Goal: Task Accomplishment & Management: Manage account settings

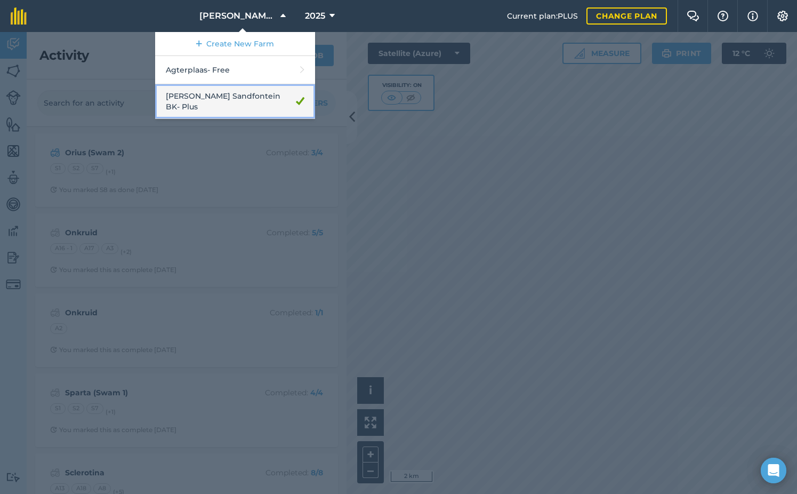
click at [245, 106] on link "[PERSON_NAME] Sandfontein BK - Plus" at bounding box center [235, 101] width 160 height 35
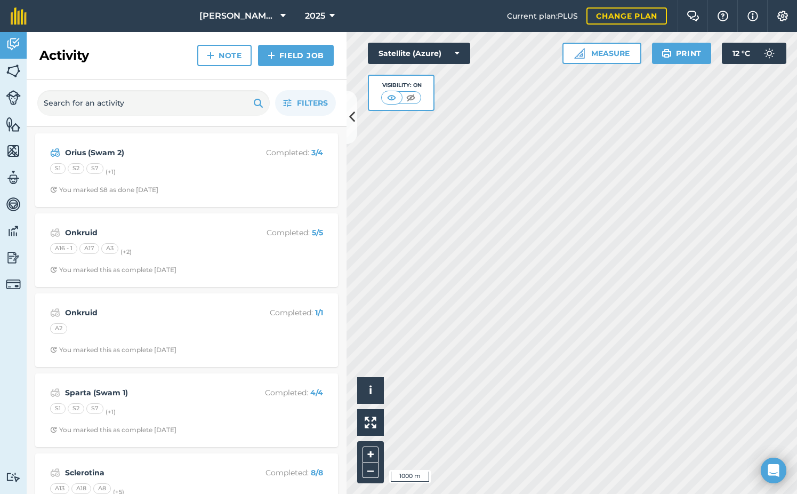
click at [561, 62] on div "Hello i © 2025 TomTom, Microsoft 1000 m + – Satellite (Azure) Visibility: On Me…" at bounding box center [571, 263] width 450 height 462
click at [597, 19] on div "De Kock Sandfontein BK 2025 Current plan : PLUS Change plan Farm Chat Help Info…" at bounding box center [398, 247] width 797 height 494
click at [352, 123] on icon at bounding box center [352, 117] width 6 height 19
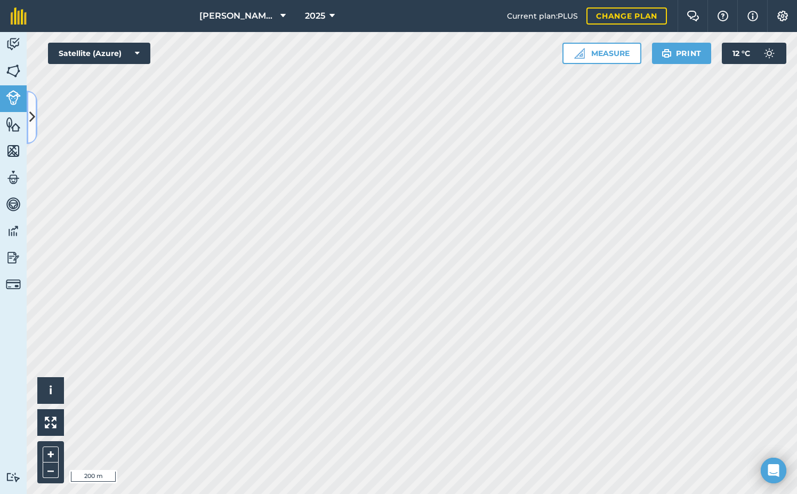
click at [27, 111] on button at bounding box center [32, 117] width 11 height 53
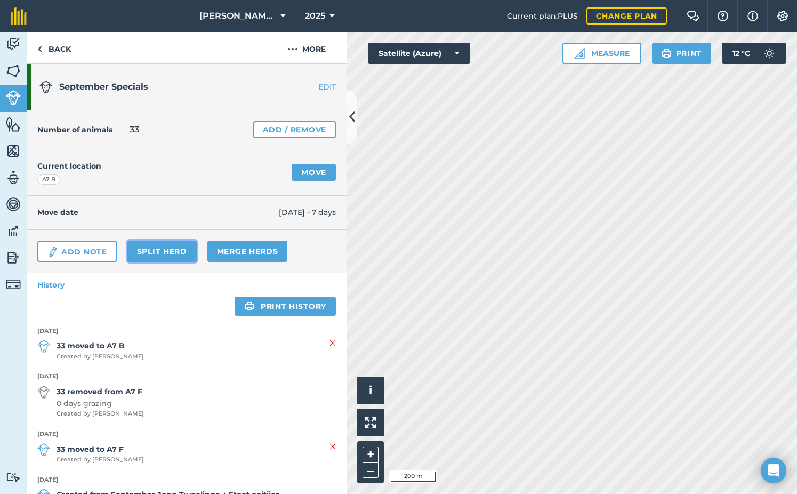
click at [176, 252] on link "Split herd" at bounding box center [161, 250] width 69 height 21
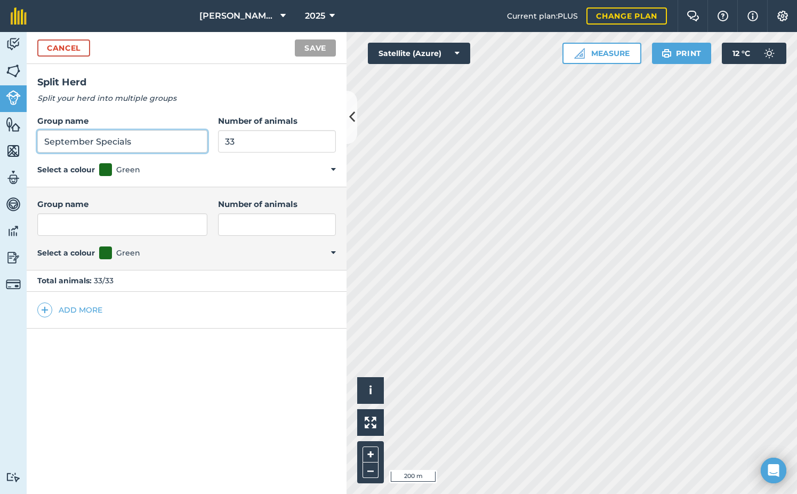
drag, startPoint x: 143, startPoint y: 142, endPoint x: 11, endPoint y: 141, distance: 132.7
click at [11, 141] on div "Activity Fields Livestock Features Maps Team Vehicles Data Reporting Billing Tu…" at bounding box center [398, 263] width 797 height 462
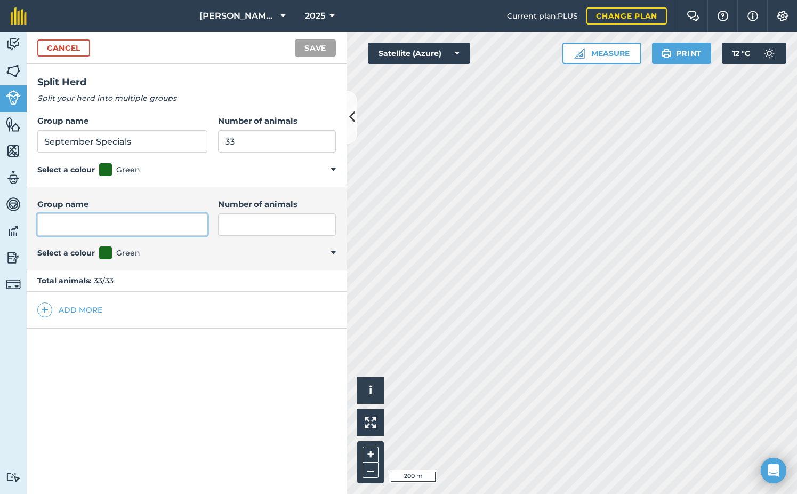
click at [110, 223] on input "Group name" at bounding box center [122, 224] width 170 height 22
paste input "September Specials"
type input "September Specials"
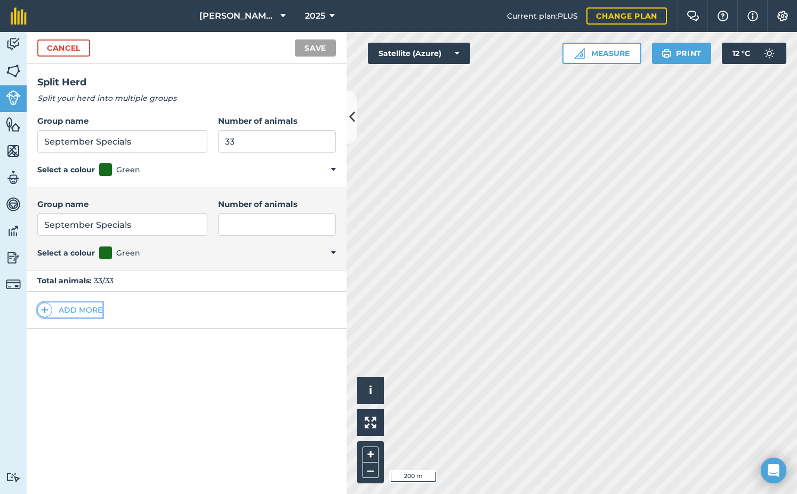
click at [65, 310] on button "Add more" at bounding box center [69, 309] width 65 height 15
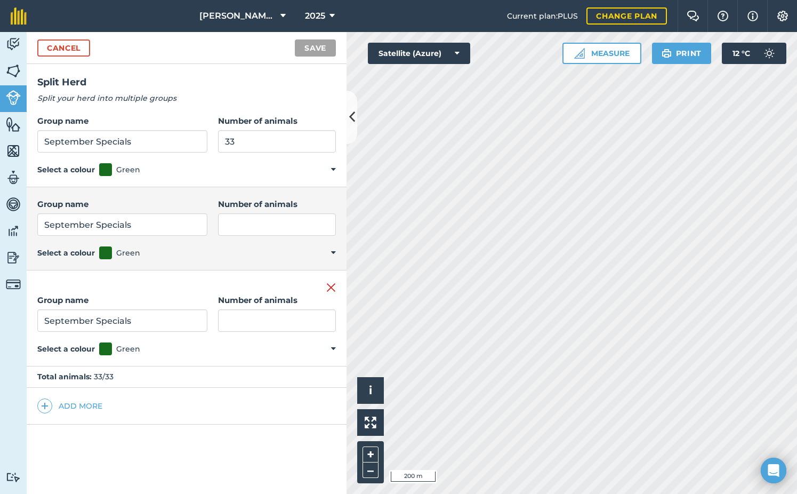
type input "September Specials"
click at [87, 402] on button "Add more" at bounding box center [69, 405] width 65 height 15
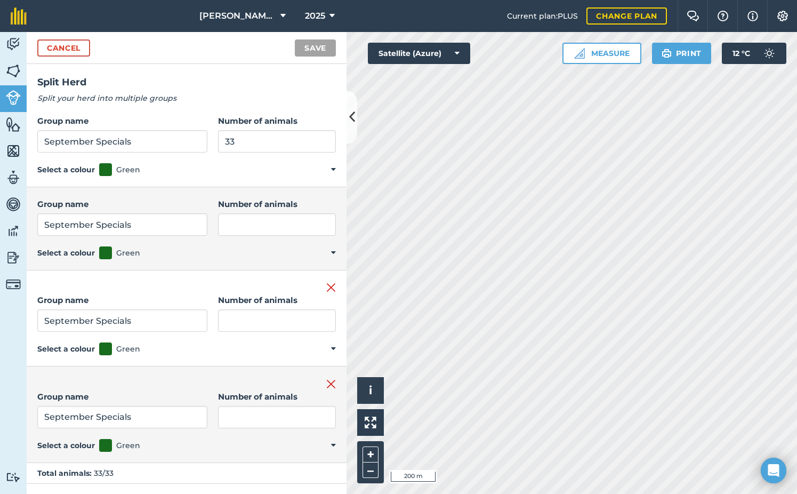
type input "September Specials"
click at [259, 317] on input "Number of animals" at bounding box center [277, 320] width 118 height 22
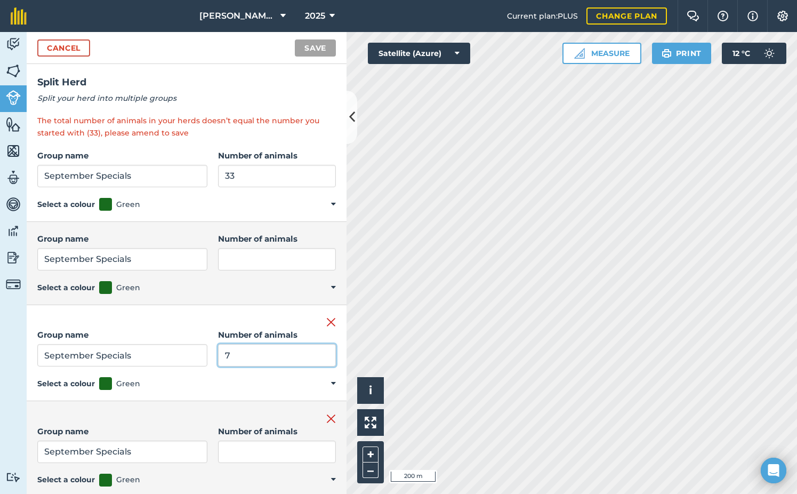
type input "7"
click at [256, 455] on input "Number of animals" at bounding box center [277, 451] width 118 height 22
type input "7"
drag, startPoint x: 237, startPoint y: 179, endPoint x: 176, endPoint y: 175, distance: 60.3
click at [176, 175] on div "Group name September Specials Number of animals 33" at bounding box center [186, 168] width 298 height 38
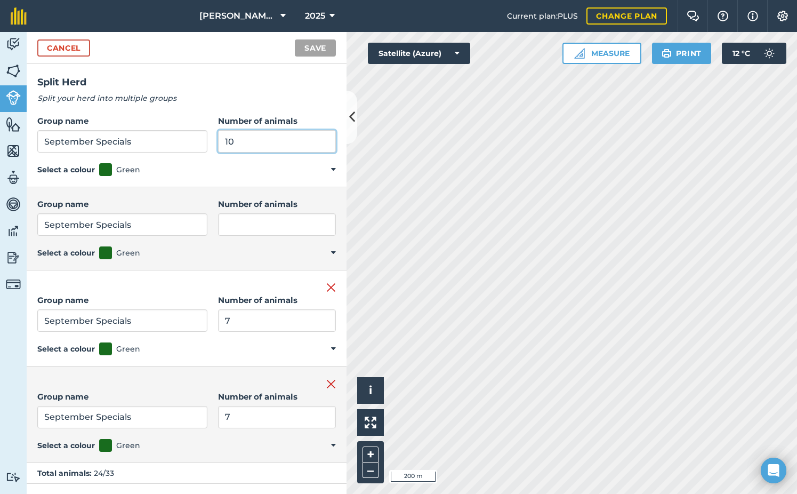
type input "10"
drag, startPoint x: 252, startPoint y: 209, endPoint x: 251, endPoint y: 218, distance: 9.1
click at [252, 211] on div "Number of animals" at bounding box center [277, 217] width 118 height 38
click at [247, 227] on input "Number of animals" at bounding box center [277, 224] width 118 height 22
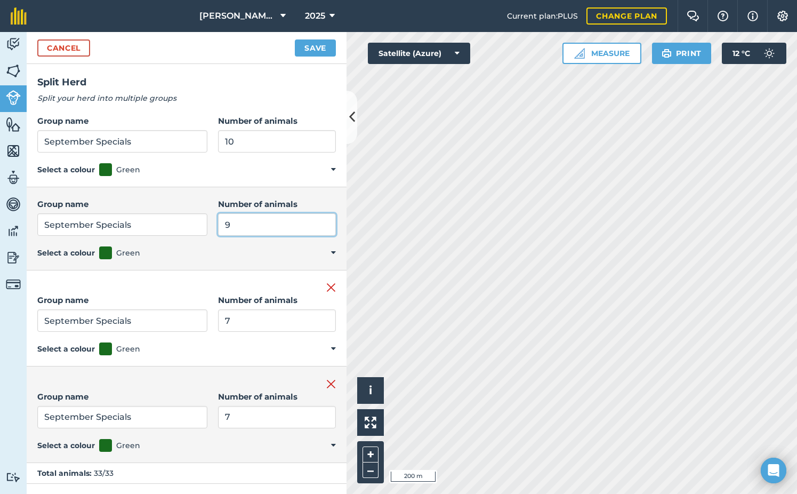
type input "9"
click at [168, 273] on div "Remove group Group name September Specials Number of animals 7 Select a colour …" at bounding box center [187, 318] width 320 height 96
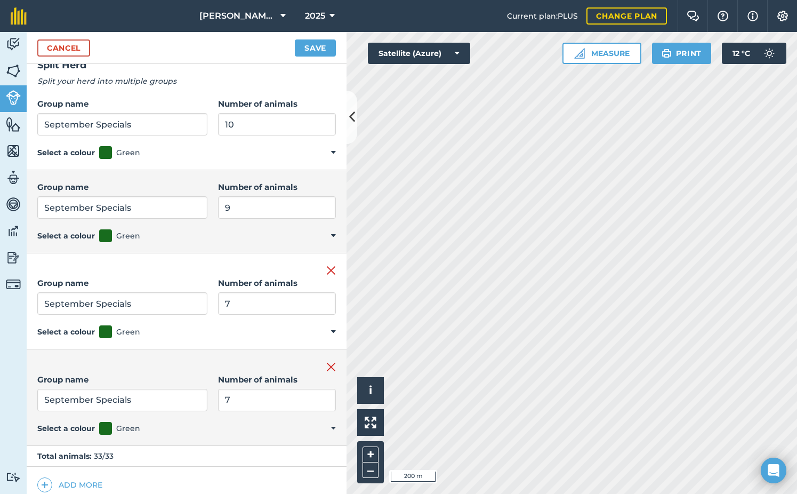
scroll to position [27, 0]
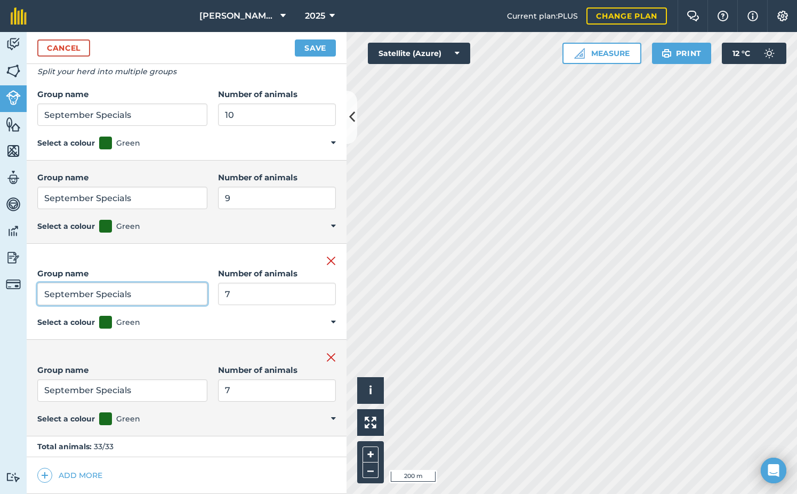
click at [155, 293] on input "September Specials" at bounding box center [122, 293] width 170 height 22
type input "September Specials Tweeling"
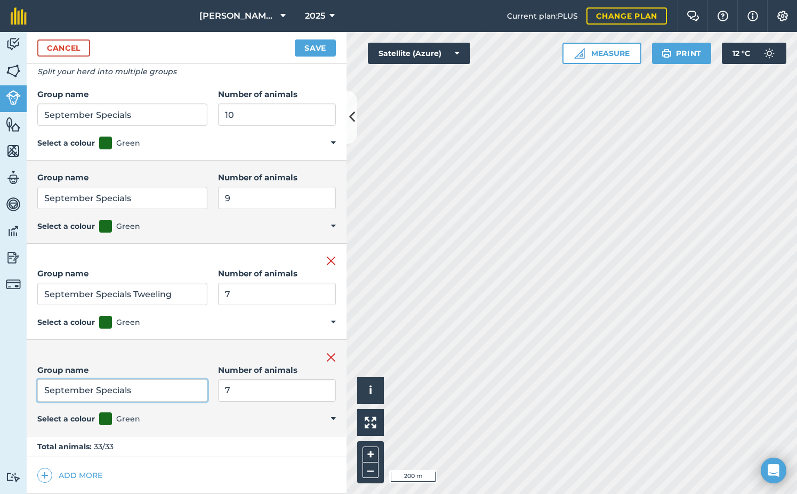
click at [155, 386] on input "September Specials" at bounding box center [122, 390] width 170 height 22
type input "September Specials Tweeling"
click at [313, 49] on button "Save" at bounding box center [315, 47] width 41 height 17
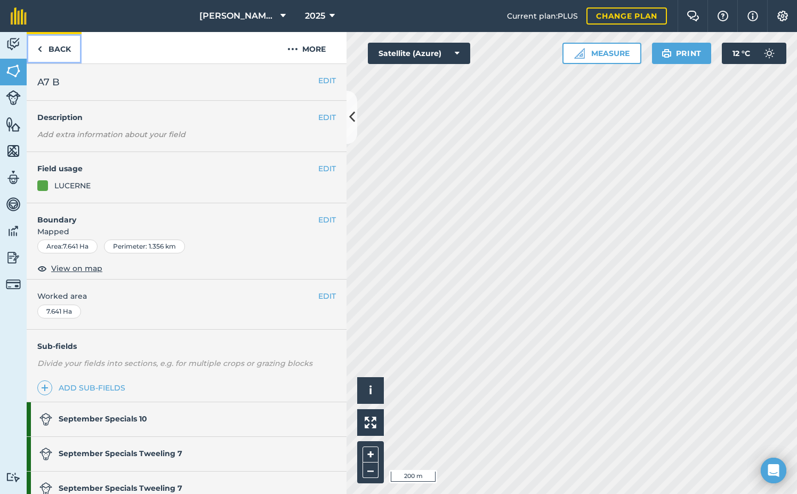
click at [74, 49] on link "Back" at bounding box center [54, 47] width 55 height 31
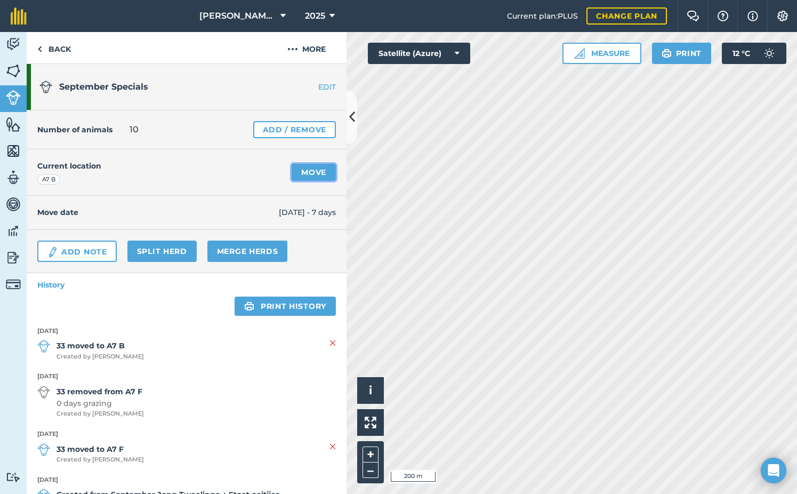
click at [293, 172] on link "Move" at bounding box center [314, 172] width 44 height 17
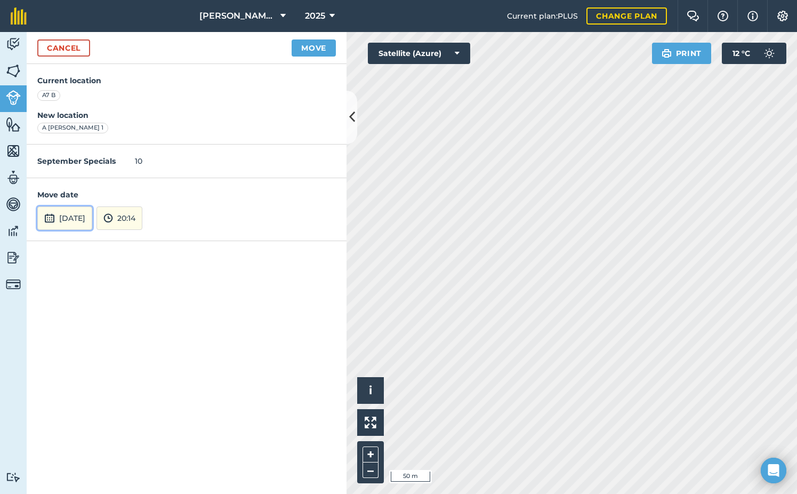
click at [63, 216] on button "18th Aug 2025" at bounding box center [64, 217] width 55 height 23
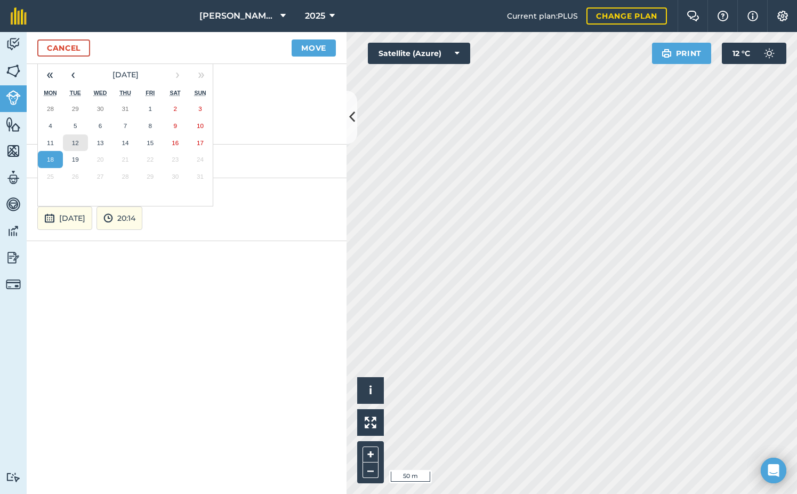
click at [74, 144] on abbr "12" at bounding box center [75, 142] width 7 height 7
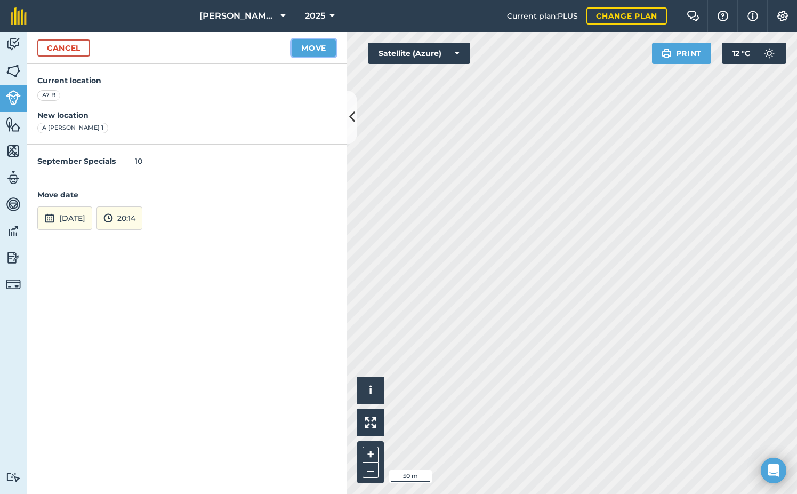
click at [312, 43] on button "Move" at bounding box center [314, 47] width 44 height 17
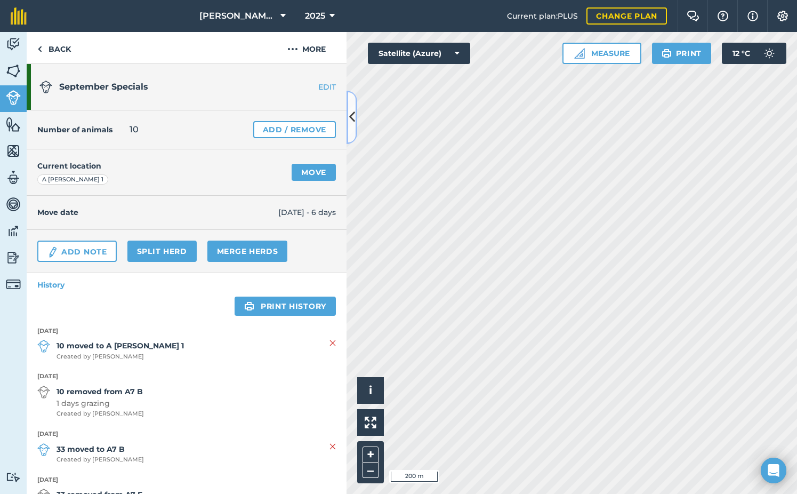
click at [351, 125] on icon at bounding box center [352, 117] width 6 height 19
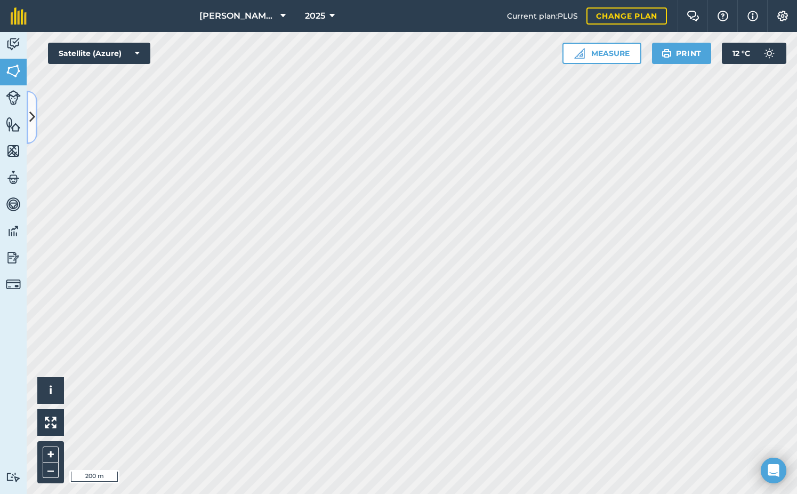
click at [30, 111] on icon at bounding box center [32, 117] width 6 height 19
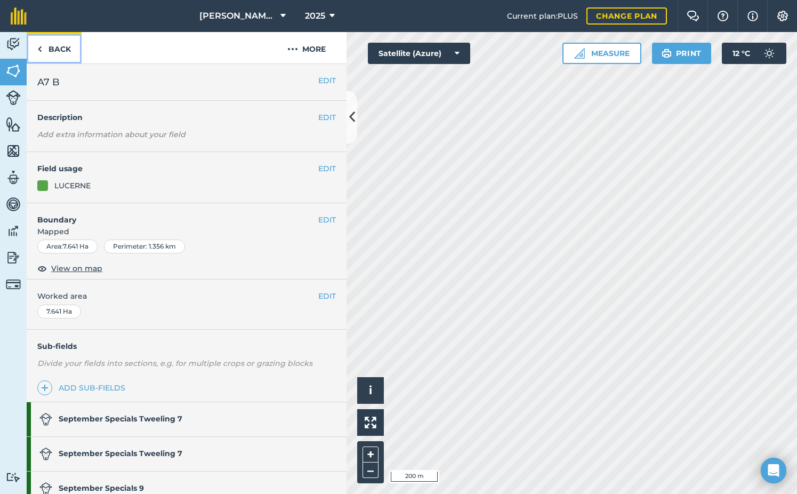
click at [56, 48] on link "Back" at bounding box center [54, 47] width 55 height 31
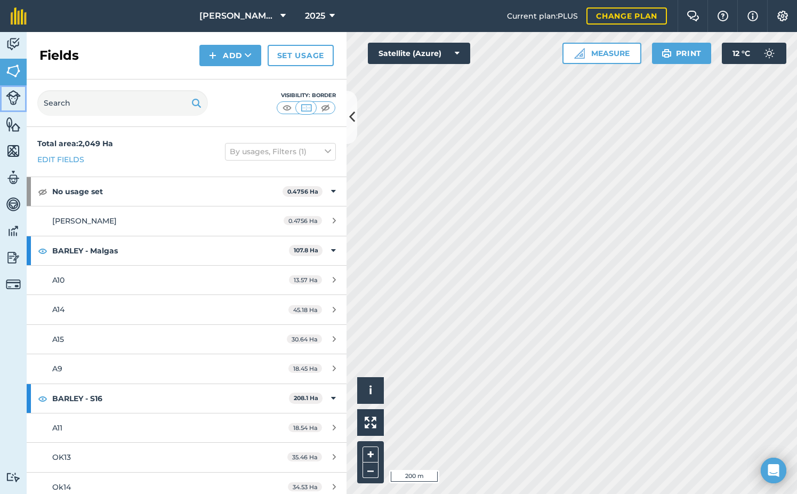
click at [14, 94] on img at bounding box center [13, 97] width 15 height 15
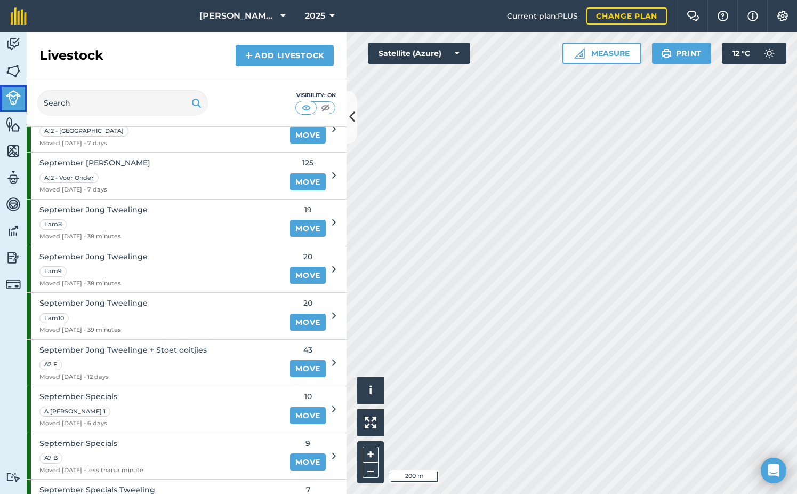
scroll to position [1111, 0]
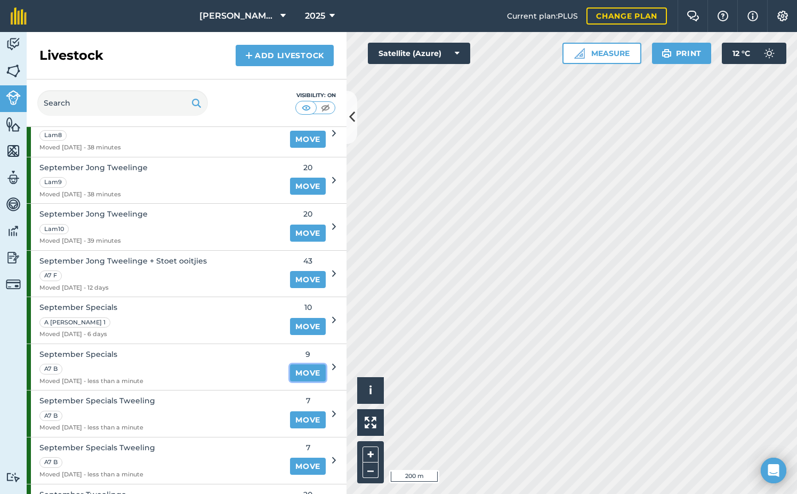
click at [302, 373] on link "Move" at bounding box center [308, 372] width 36 height 17
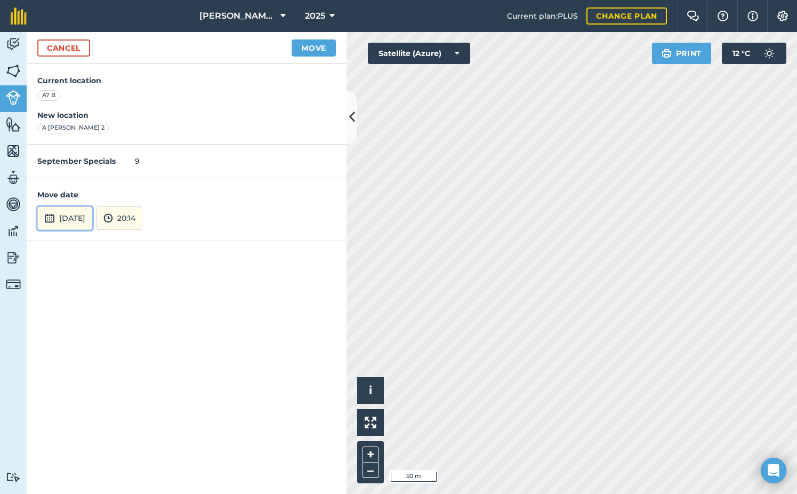
click at [73, 217] on button "18th Aug 2025" at bounding box center [64, 217] width 55 height 23
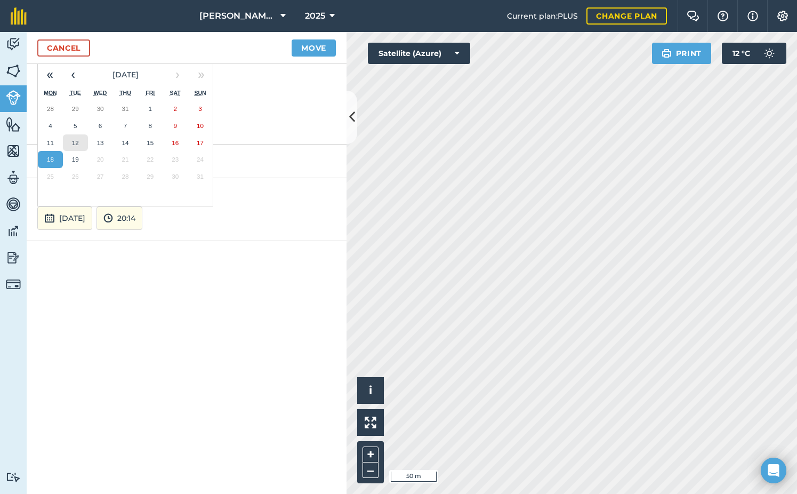
click at [77, 143] on abbr "12" at bounding box center [75, 142] width 7 height 7
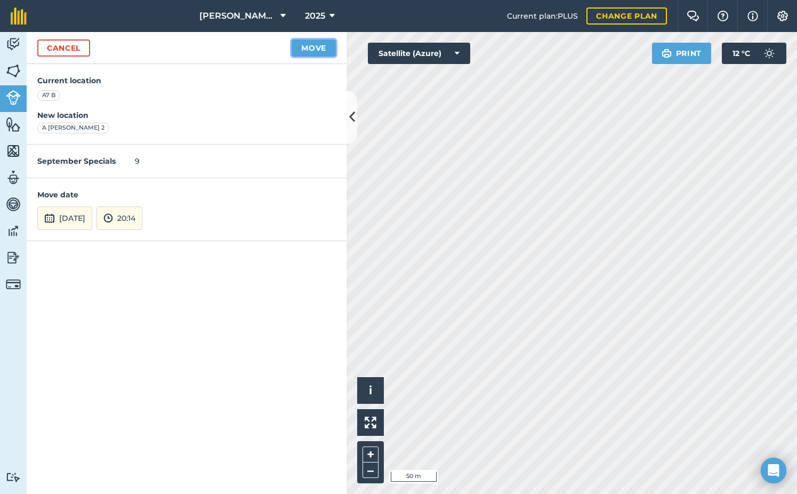
click at [310, 52] on button "Move" at bounding box center [314, 47] width 44 height 17
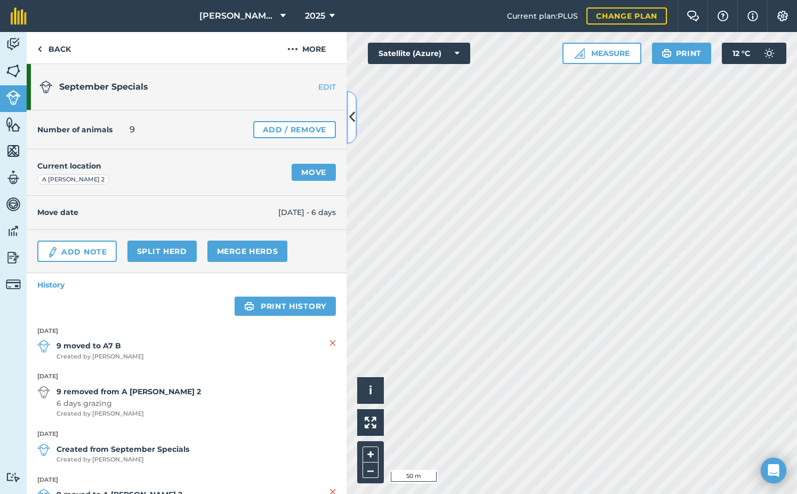
click at [353, 107] on button at bounding box center [351, 117] width 11 height 53
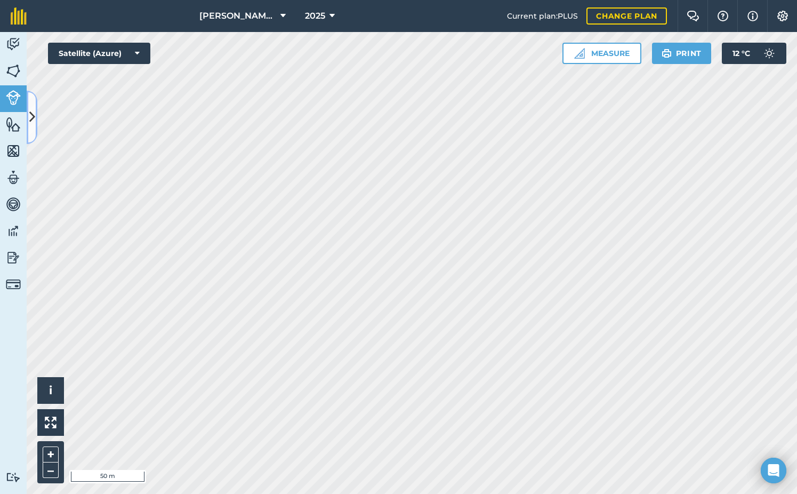
click at [35, 119] on icon at bounding box center [32, 117] width 6 height 19
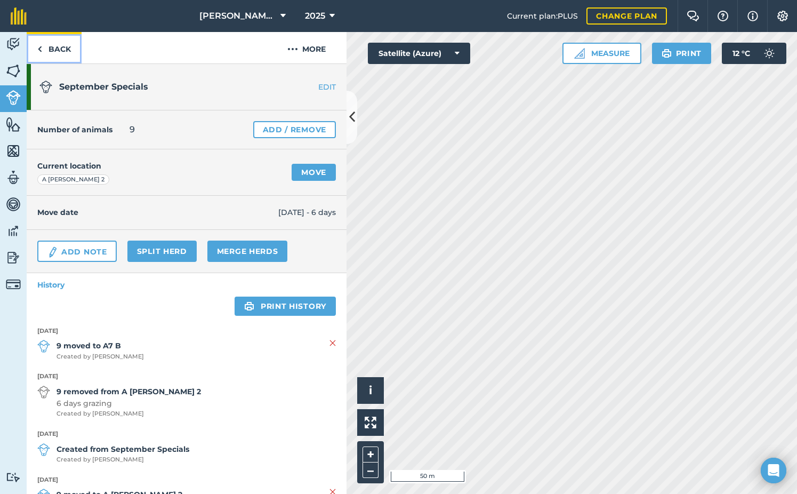
click at [42, 52] on img at bounding box center [39, 49] width 5 height 13
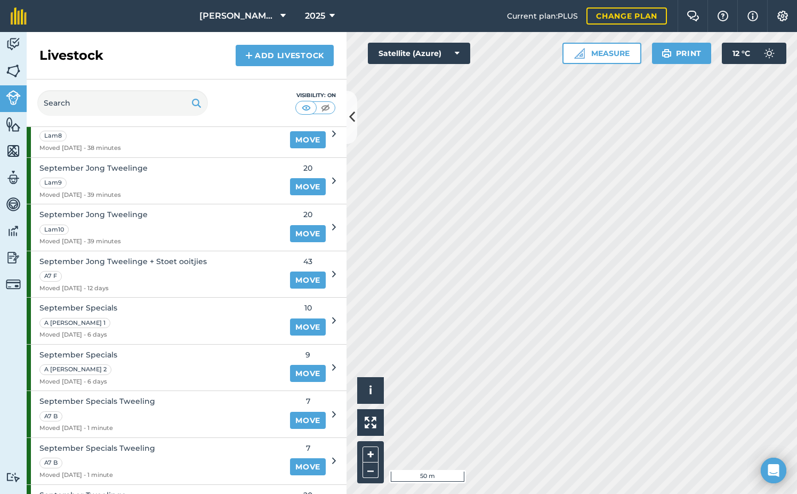
scroll to position [1174, 0]
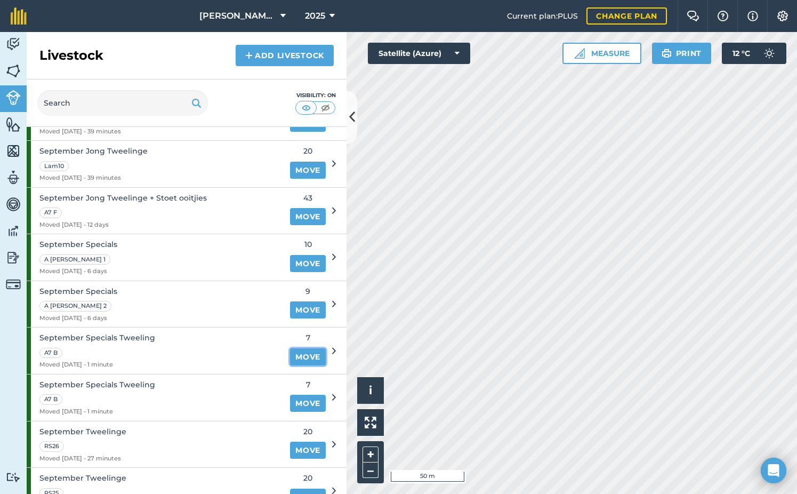
click at [301, 359] on link "Move" at bounding box center [308, 356] width 36 height 17
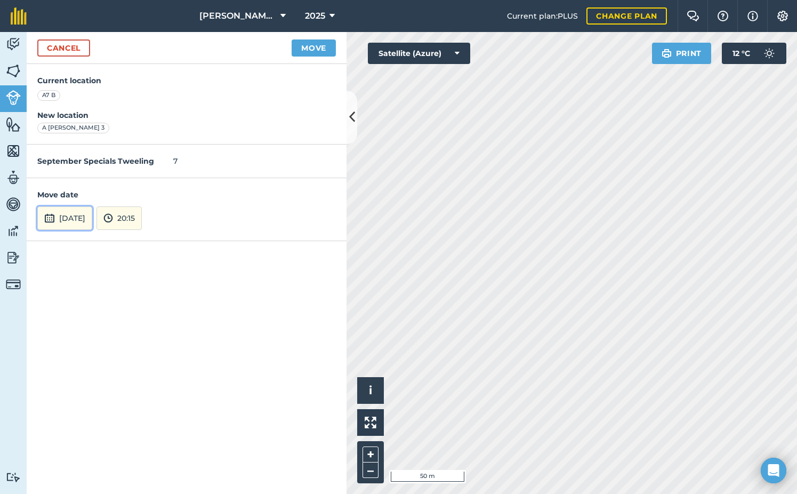
click at [57, 221] on button "18th Aug 2025" at bounding box center [64, 217] width 55 height 23
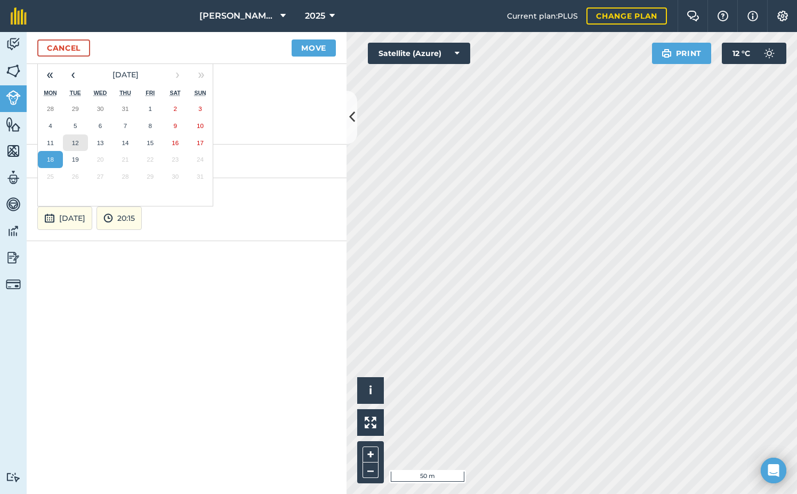
drag, startPoint x: 75, startPoint y: 138, endPoint x: 110, endPoint y: 139, distance: 35.2
click at [75, 138] on button "12" at bounding box center [75, 142] width 25 height 17
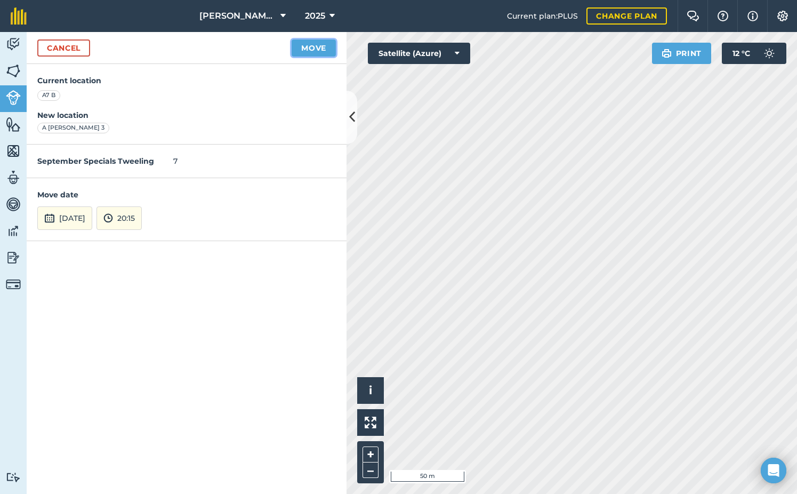
click at [319, 50] on button "Move" at bounding box center [314, 47] width 44 height 17
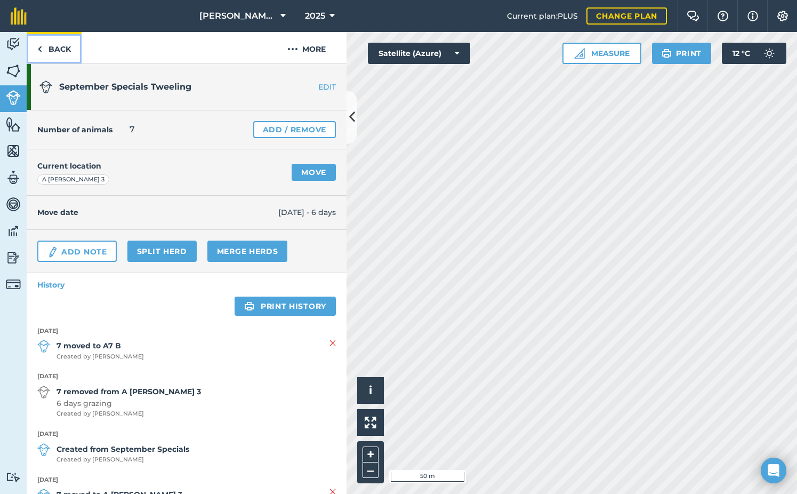
click at [60, 47] on link "Back" at bounding box center [54, 47] width 55 height 31
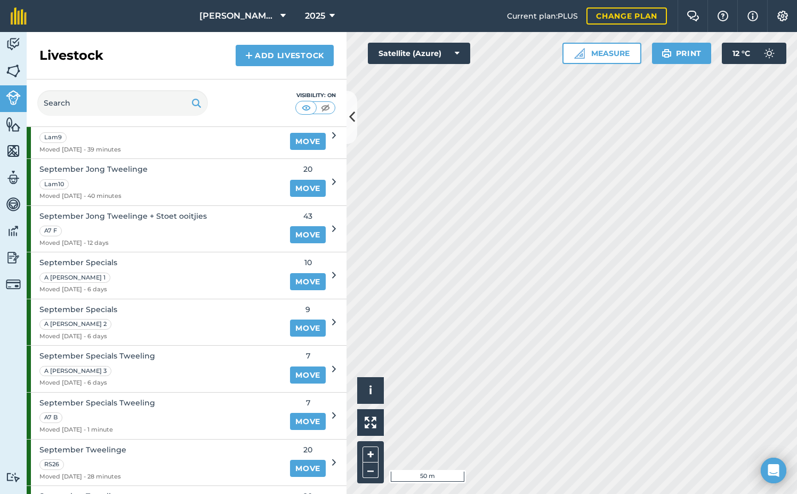
scroll to position [1150, 0]
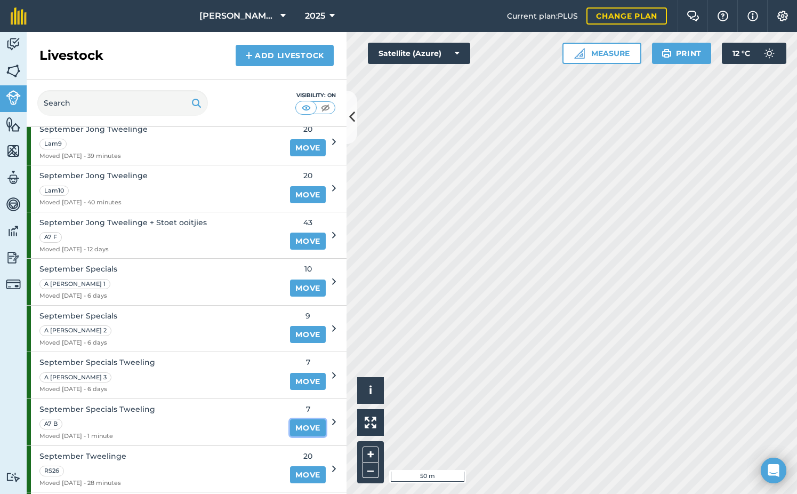
click at [301, 429] on link "Move" at bounding box center [308, 427] width 36 height 17
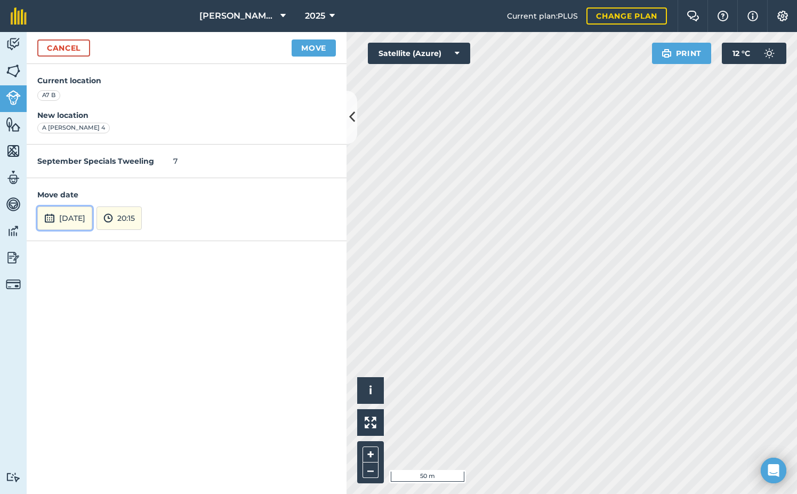
click at [84, 219] on button "18th Aug 2025" at bounding box center [64, 217] width 55 height 23
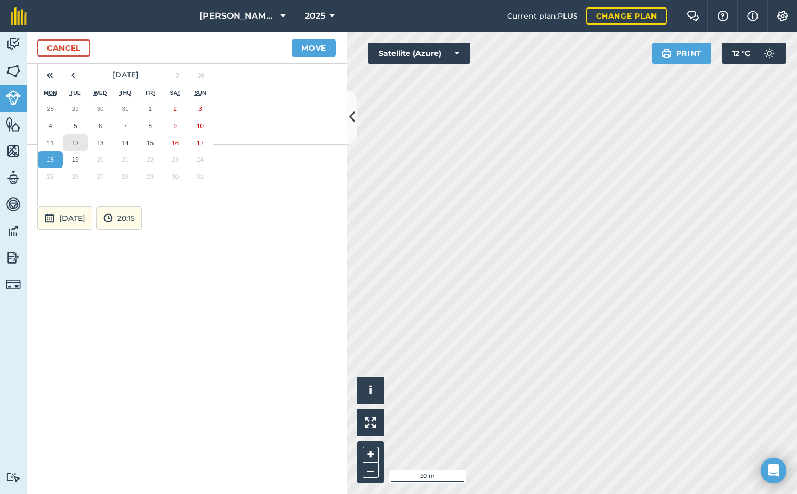
click at [77, 142] on abbr "12" at bounding box center [75, 142] width 7 height 7
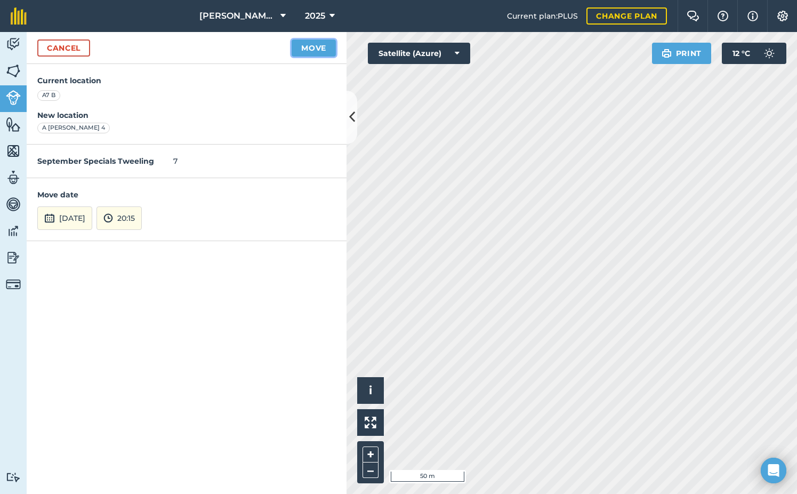
click at [328, 50] on button "Move" at bounding box center [314, 47] width 44 height 17
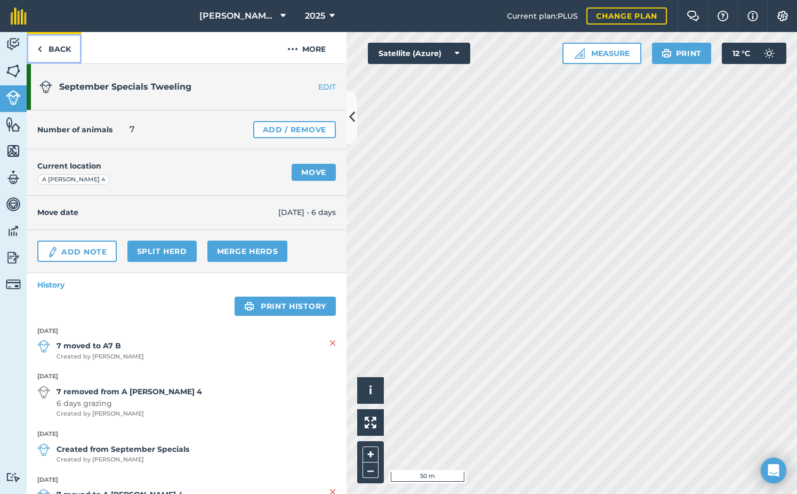
click at [47, 51] on link "Back" at bounding box center [54, 47] width 55 height 31
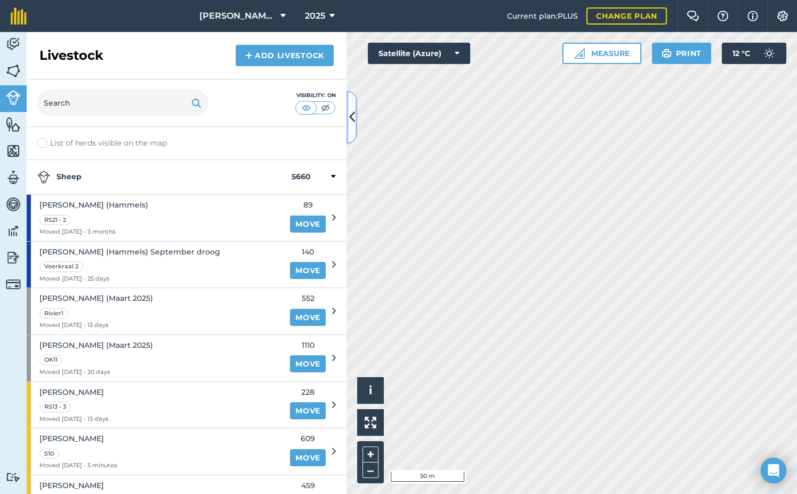
click at [350, 114] on icon at bounding box center [352, 117] width 6 height 19
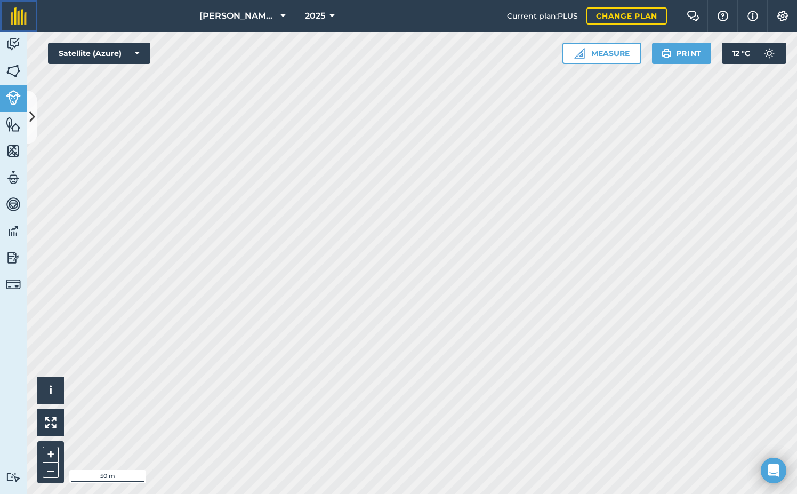
click at [21, 17] on img at bounding box center [19, 15] width 16 height 17
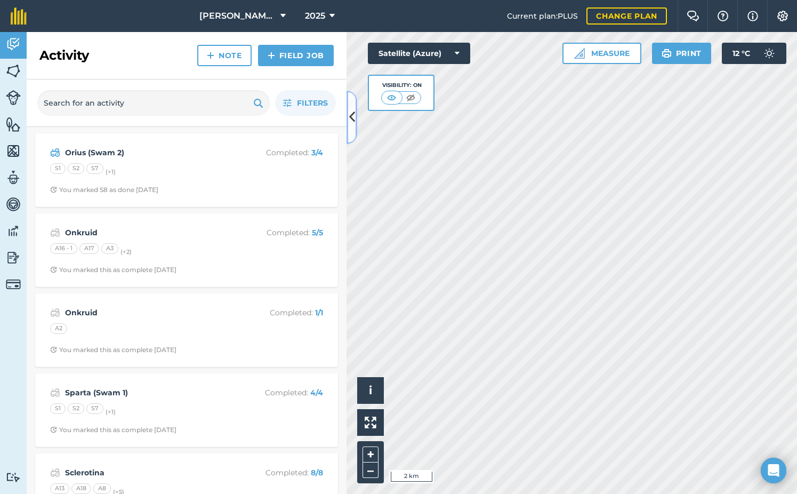
click at [349, 114] on icon at bounding box center [352, 117] width 6 height 19
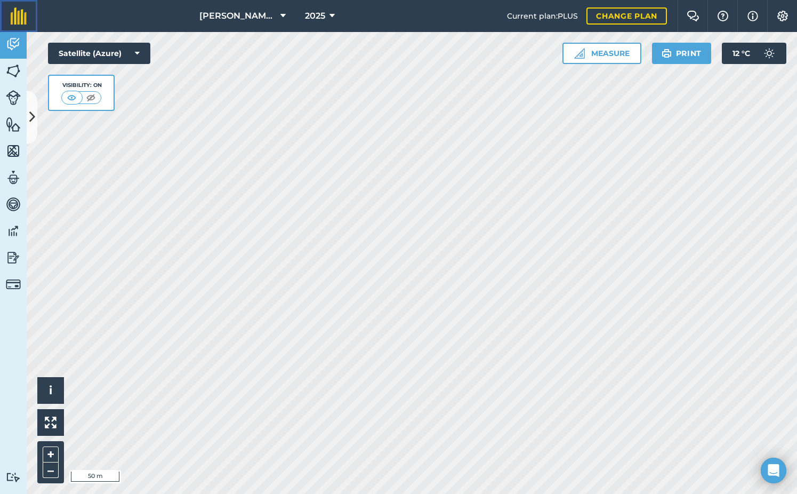
click at [18, 15] on img at bounding box center [19, 15] width 16 height 17
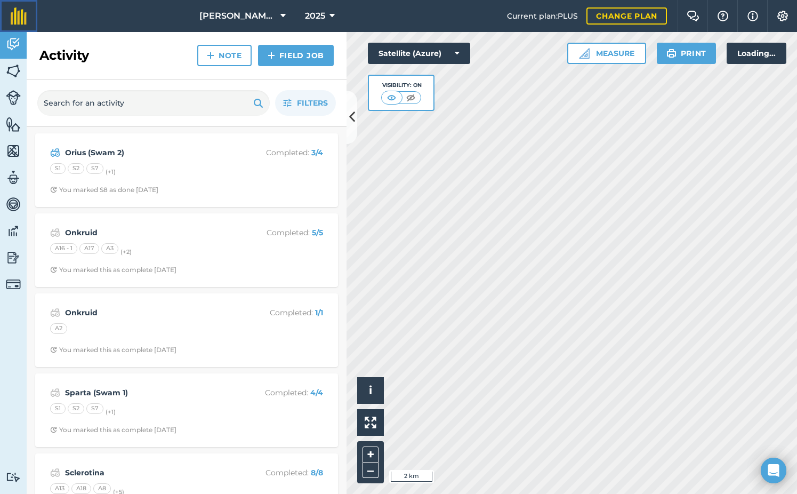
click at [18, 15] on img at bounding box center [19, 15] width 16 height 17
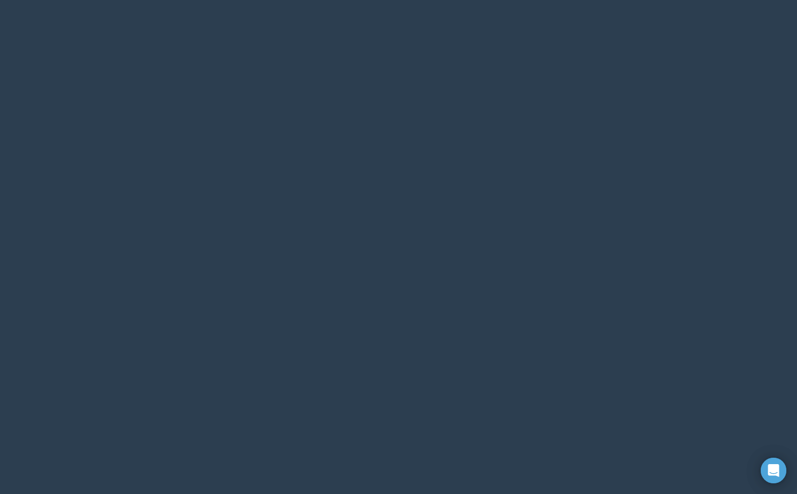
click at [18, 0] on html at bounding box center [398, 0] width 797 height 0
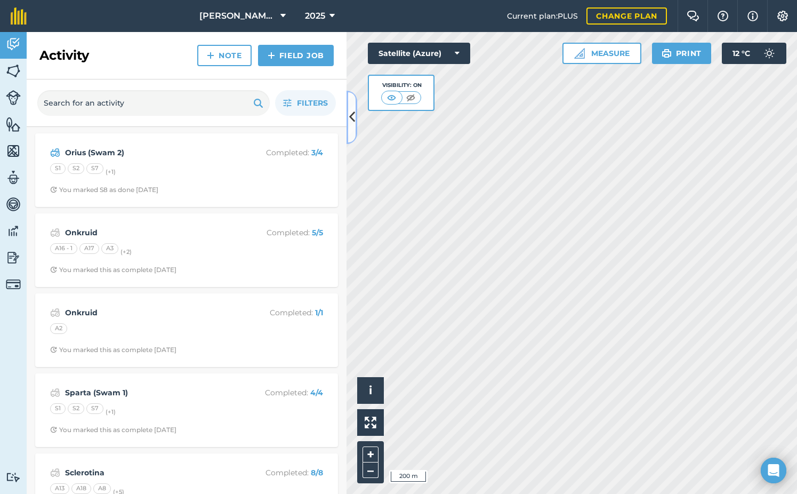
click at [353, 119] on icon at bounding box center [352, 117] width 6 height 19
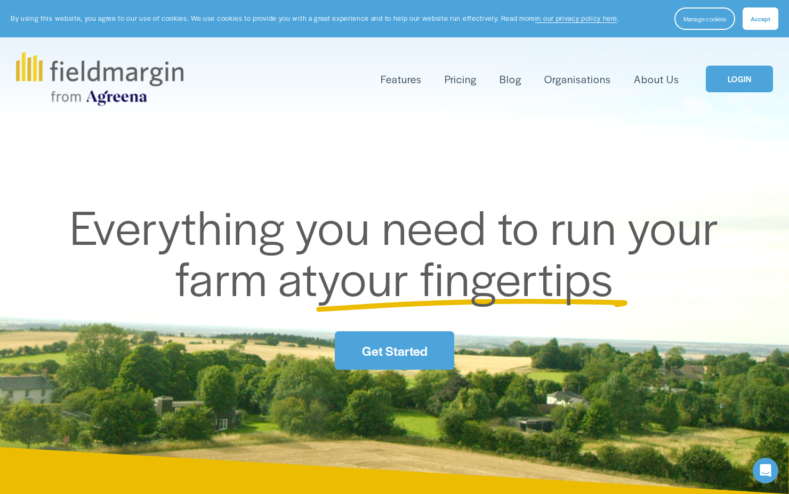
click at [756, 75] on link "LOGIN" at bounding box center [739, 79] width 67 height 27
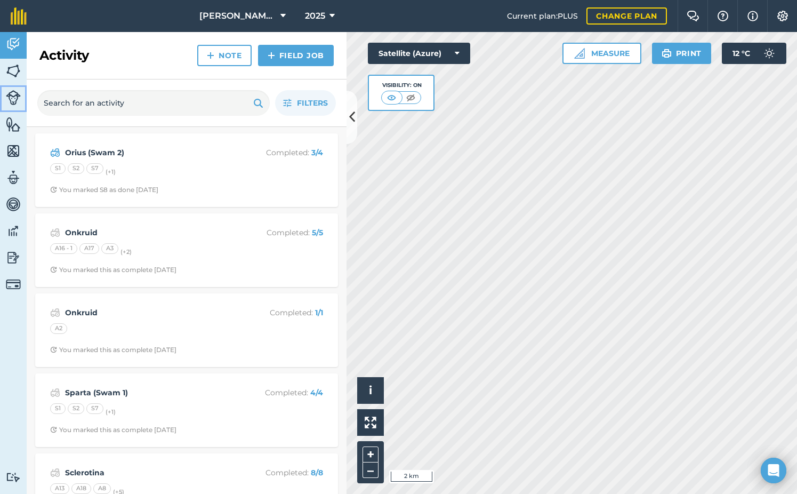
click at [18, 98] on img at bounding box center [13, 97] width 15 height 15
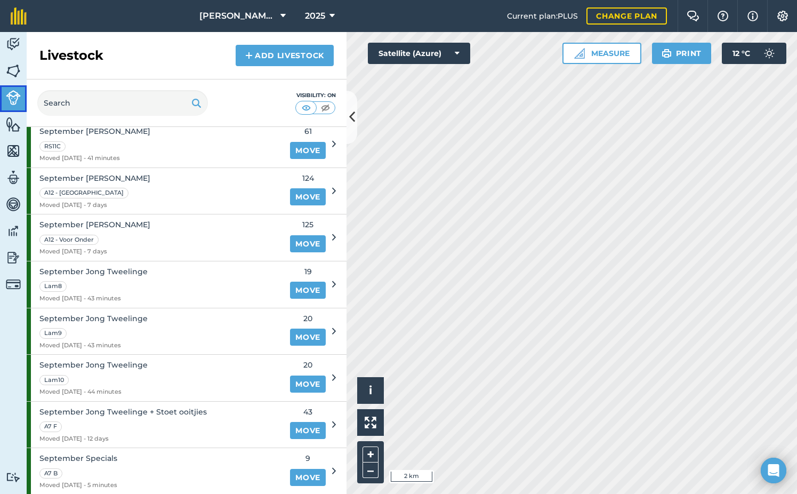
scroll to position [1066, 0]
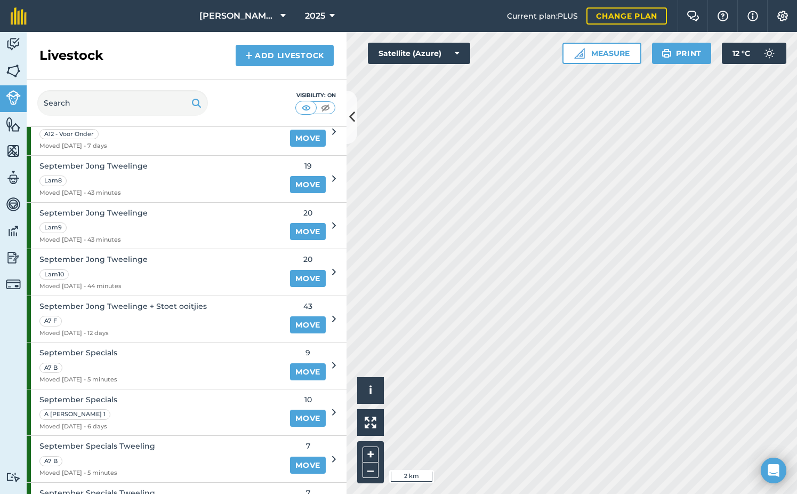
click at [110, 90] on div "Visibility: On" at bounding box center [187, 102] width 320 height 47
click at [107, 94] on input "text" at bounding box center [122, 103] width 171 height 26
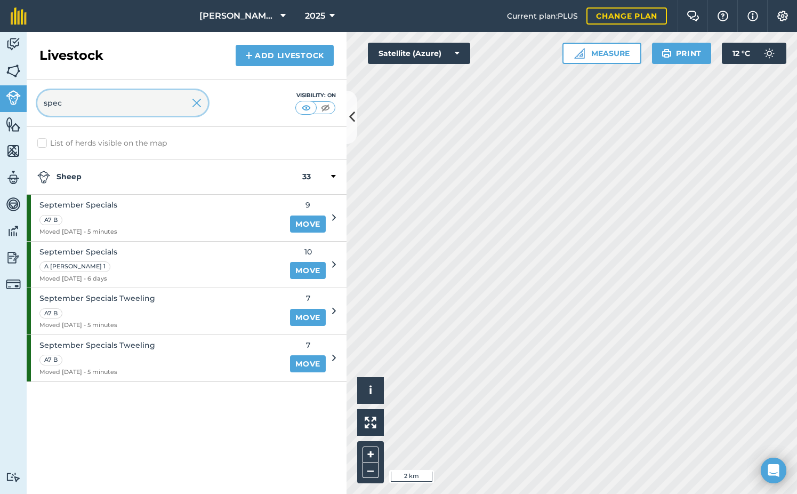
type input "spec"
click at [305, 224] on link "Move" at bounding box center [308, 223] width 36 height 17
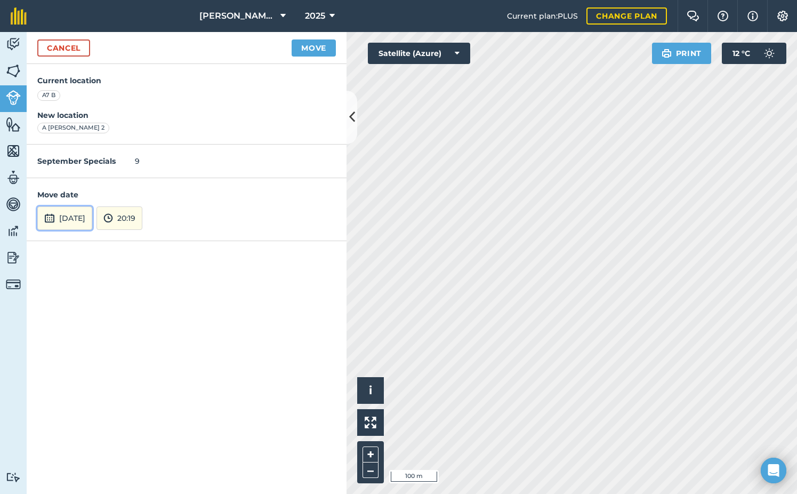
click at [90, 217] on button "[DATE]" at bounding box center [64, 217] width 55 height 23
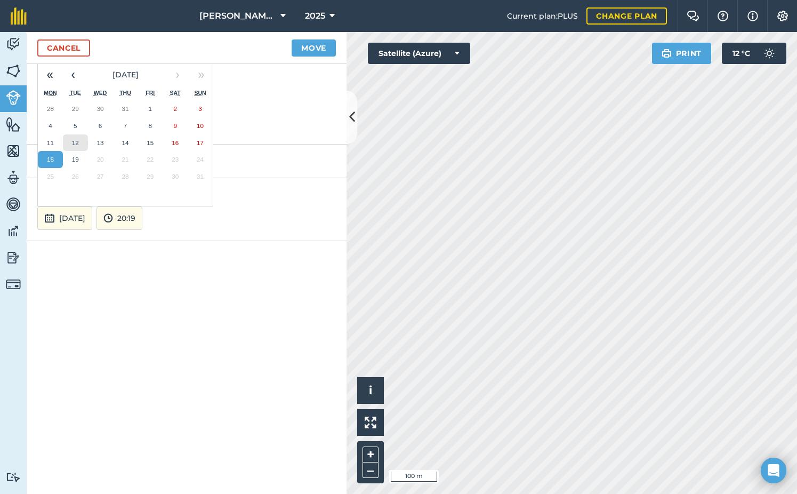
click at [77, 139] on abbr "12" at bounding box center [75, 142] width 7 height 7
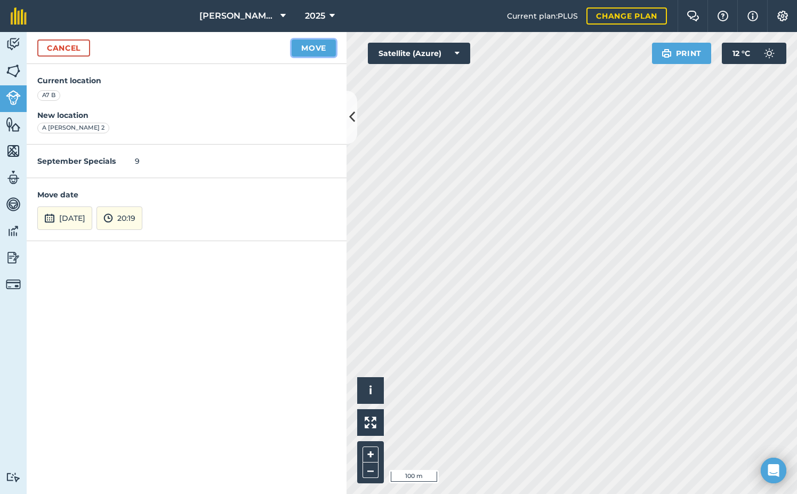
click at [312, 51] on button "Move" at bounding box center [314, 47] width 44 height 17
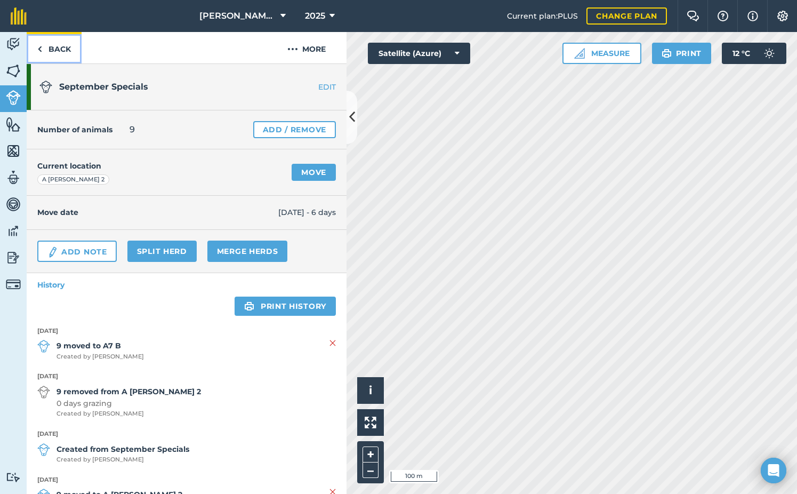
click at [34, 48] on link "Back" at bounding box center [54, 47] width 55 height 31
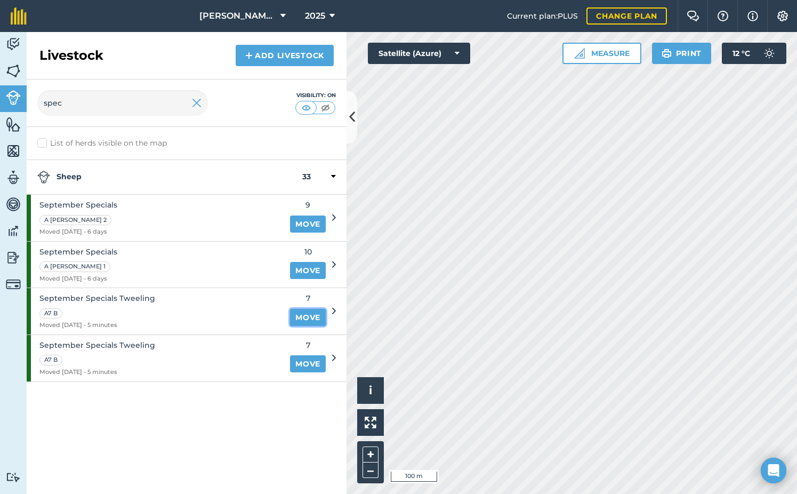
click at [310, 318] on link "Move" at bounding box center [308, 317] width 36 height 17
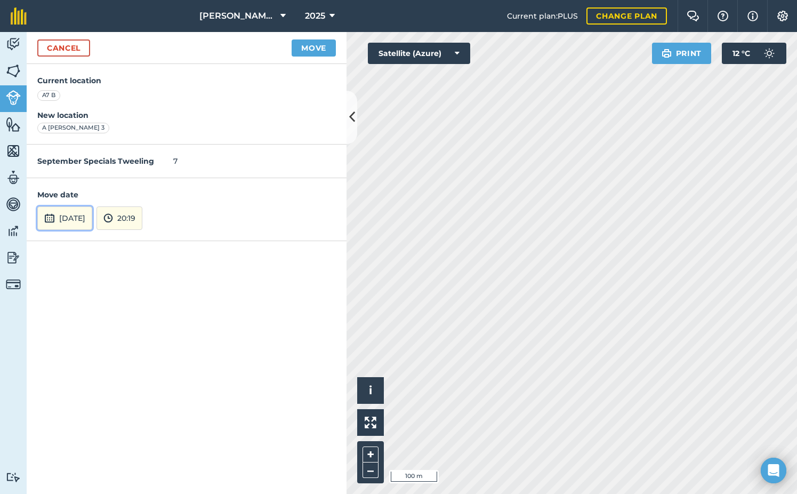
click at [77, 219] on button "18th Aug 2025" at bounding box center [64, 217] width 55 height 23
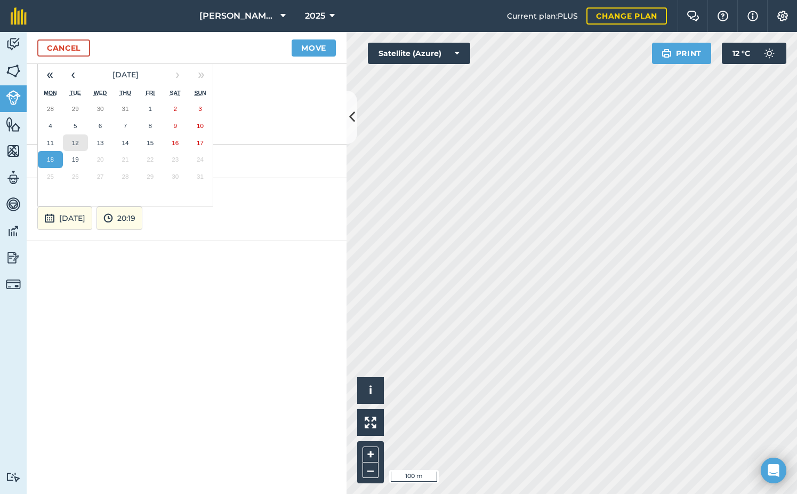
click at [80, 142] on button "12" at bounding box center [75, 142] width 25 height 17
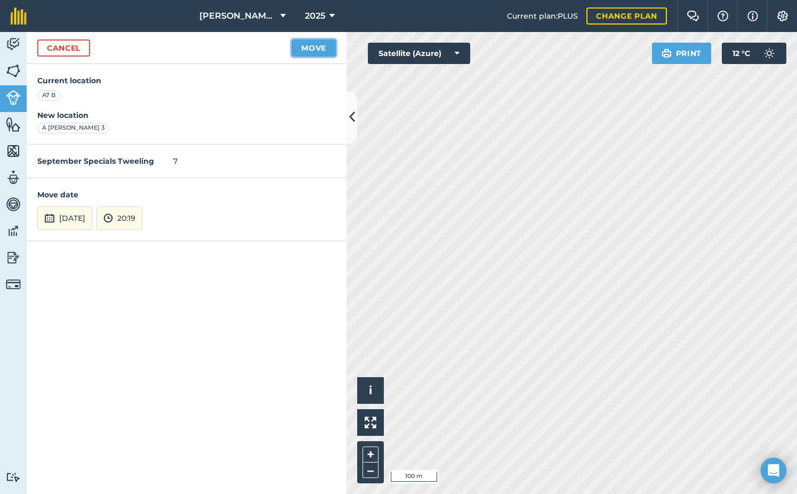
click at [321, 49] on button "Move" at bounding box center [314, 47] width 44 height 17
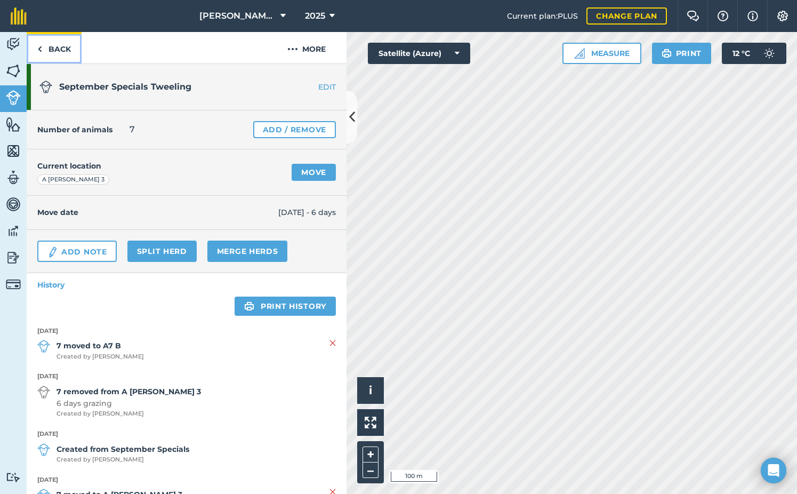
click at [52, 51] on link "Back" at bounding box center [54, 47] width 55 height 31
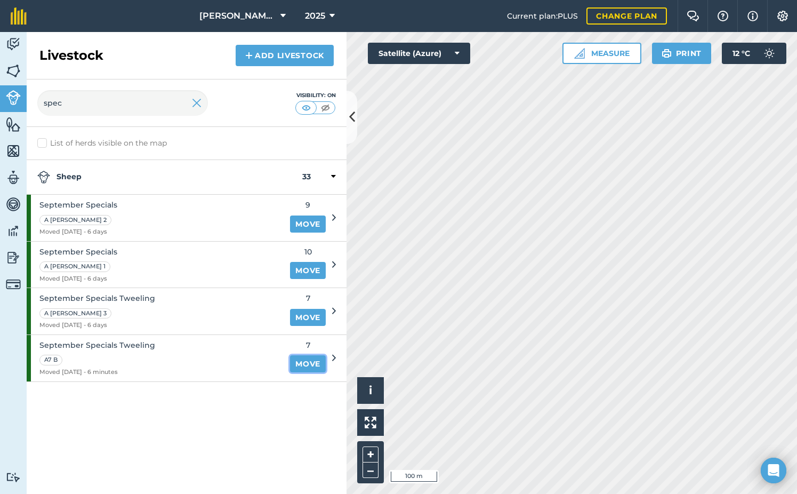
click at [311, 364] on link "Move" at bounding box center [308, 363] width 36 height 17
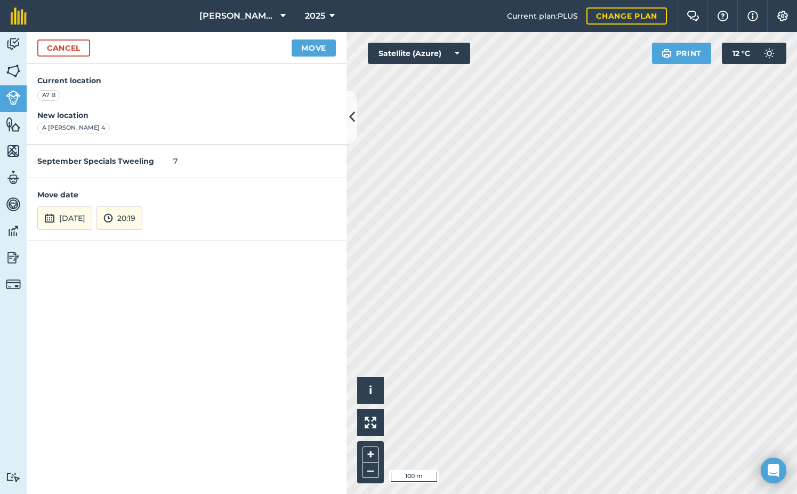
drag, startPoint x: 81, startPoint y: 203, endPoint x: 80, endPoint y: 209, distance: 5.9
click at [81, 204] on div "Move date 18th Aug 2025 20:19" at bounding box center [187, 209] width 320 height 62
click at [80, 213] on button "18th Aug 2025" at bounding box center [64, 217] width 55 height 23
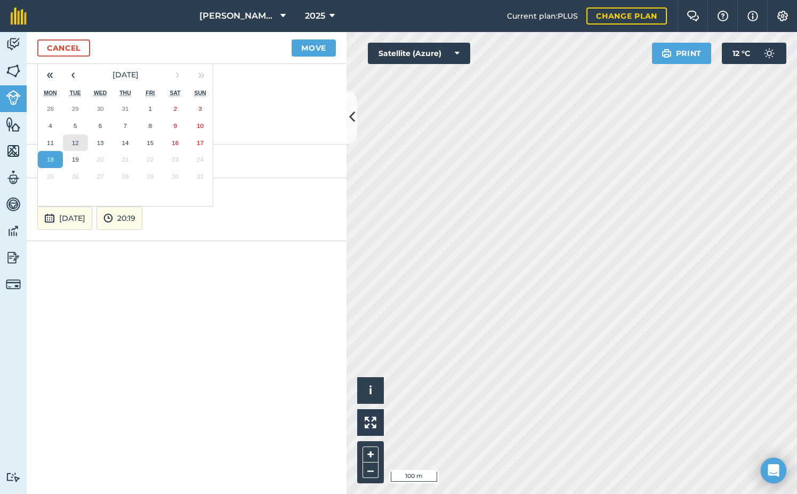
click at [82, 145] on button "12" at bounding box center [75, 142] width 25 height 17
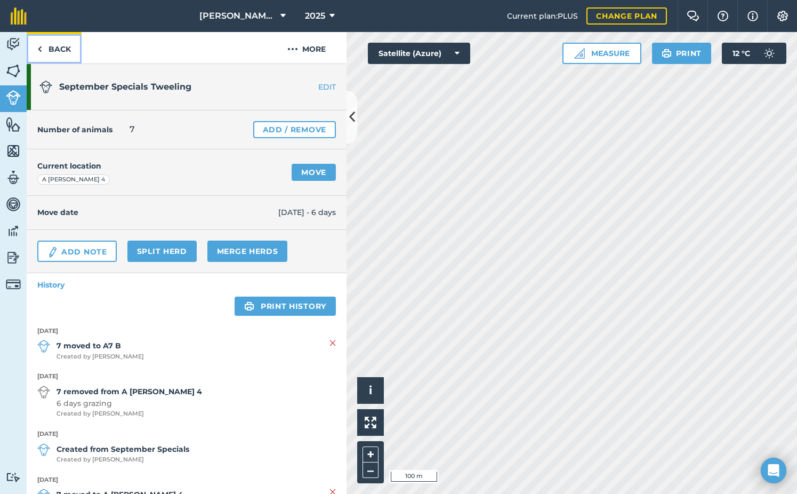
click at [52, 45] on link "Back" at bounding box center [54, 47] width 55 height 31
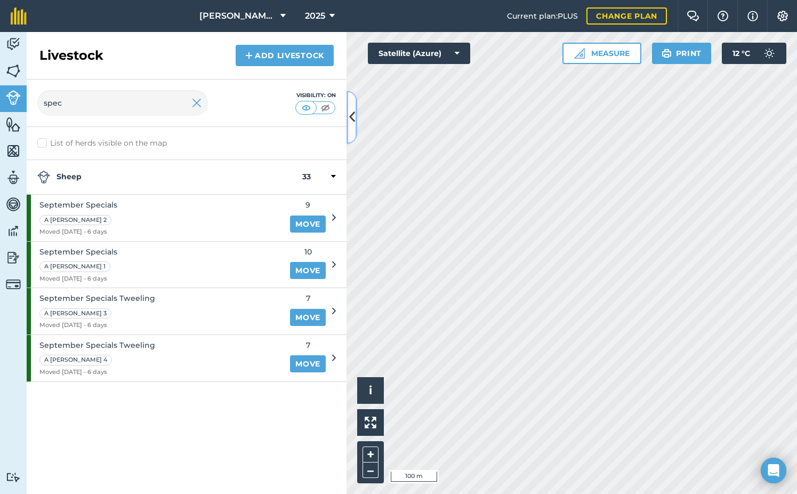
click at [351, 116] on icon at bounding box center [352, 117] width 6 height 19
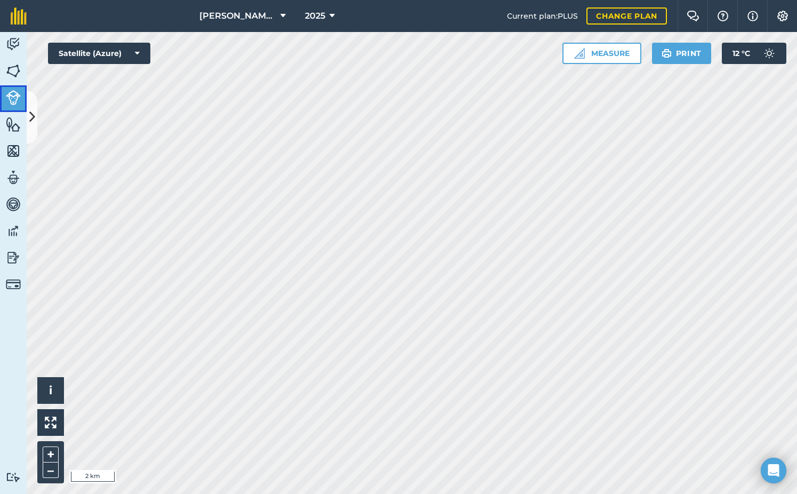
click at [18, 97] on img at bounding box center [13, 97] width 15 height 15
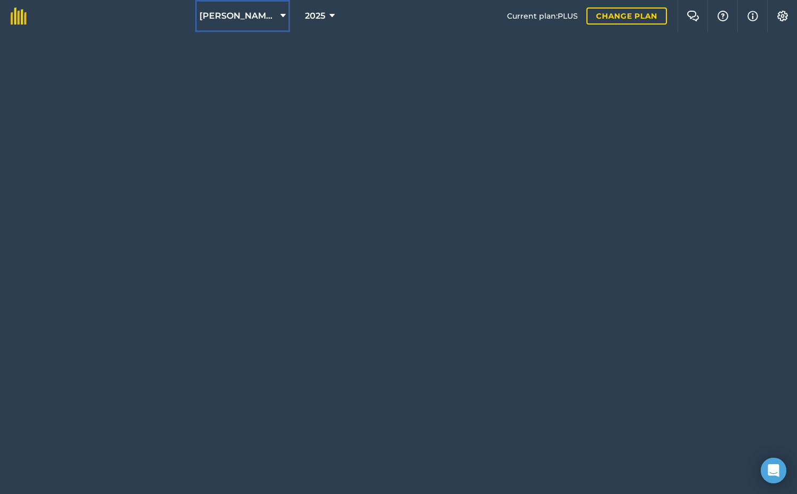
click at [251, 15] on span "[PERSON_NAME] Sandfontein BK" at bounding box center [237, 16] width 77 height 13
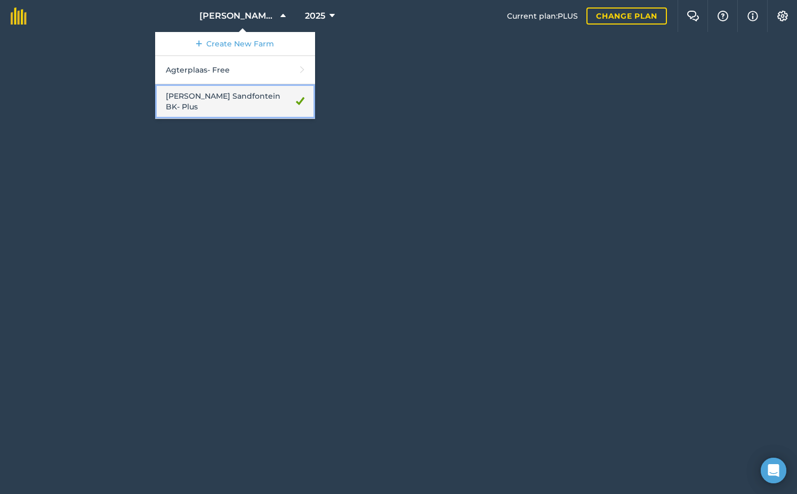
click at [216, 93] on link "[PERSON_NAME] Sandfontein BK - Plus" at bounding box center [235, 101] width 160 height 35
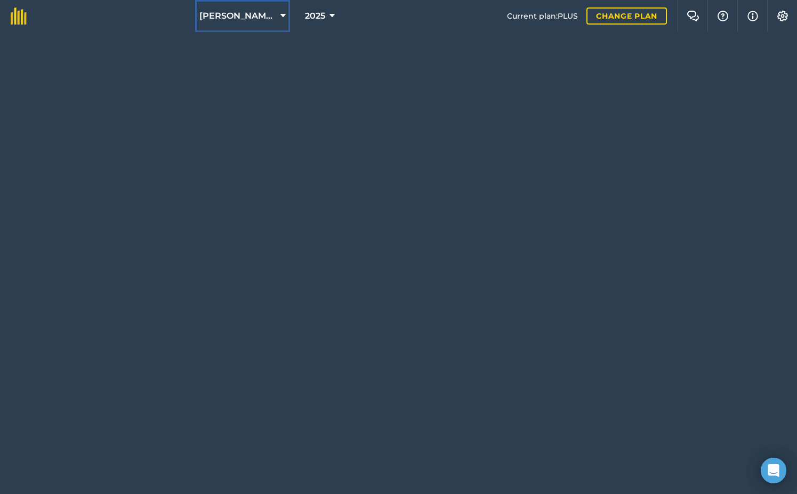
click at [257, 16] on span "[PERSON_NAME] Sandfontein BK" at bounding box center [237, 16] width 77 height 13
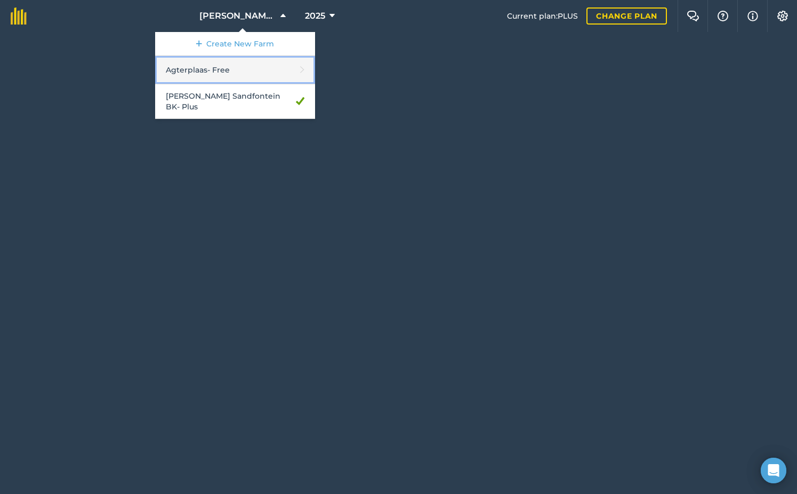
click at [246, 63] on link "Agterplaas - Free" at bounding box center [235, 70] width 160 height 28
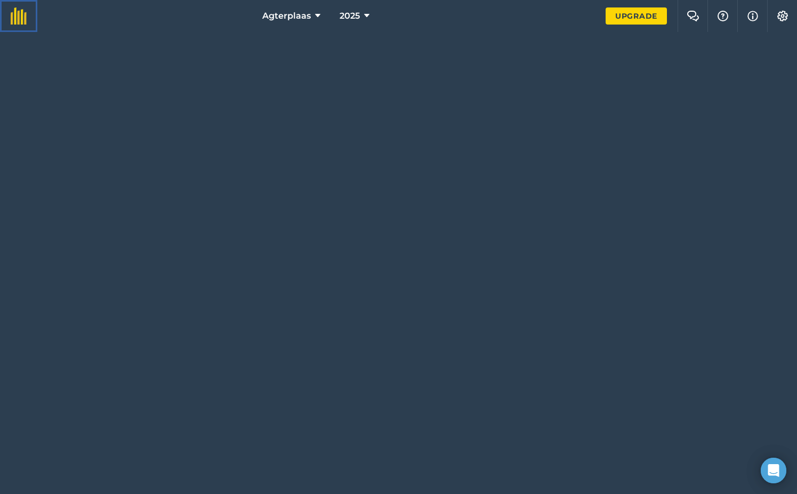
click at [21, 19] on img at bounding box center [19, 15] width 16 height 17
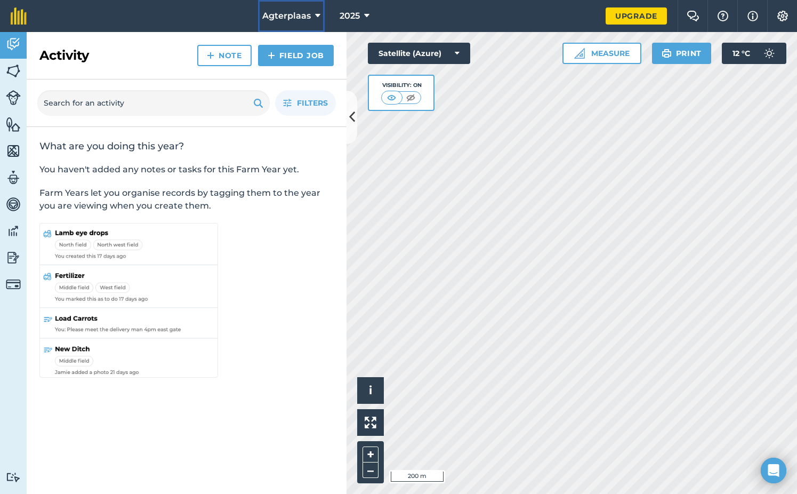
click at [297, 14] on span "Agterplaas" at bounding box center [286, 16] width 49 height 13
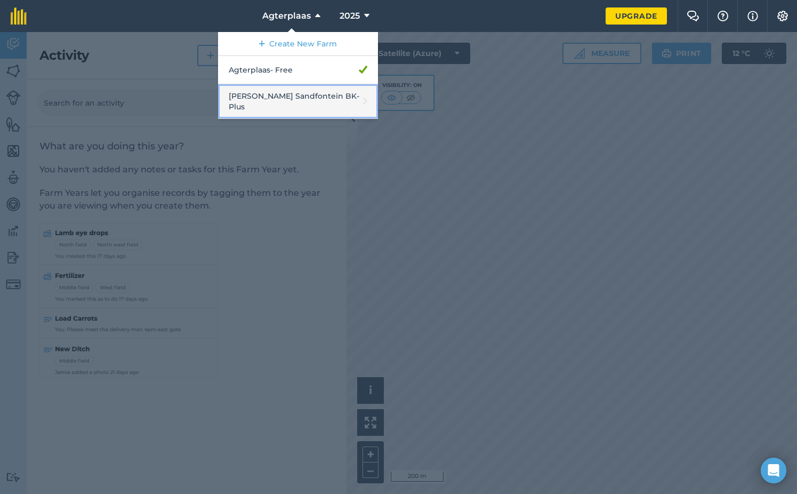
click at [286, 92] on link "[PERSON_NAME] Sandfontein BK - Plus" at bounding box center [298, 101] width 160 height 35
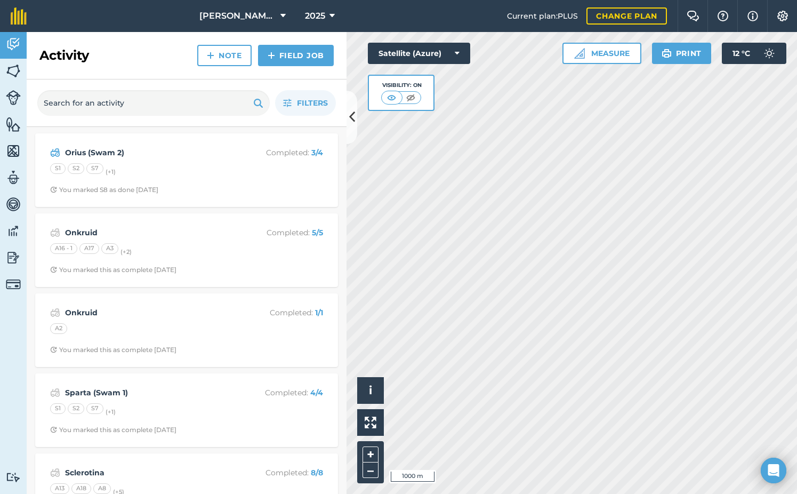
click at [710, 297] on div "Activity Fields Livestock Features Maps Team Vehicles Data Reporting Billing Tu…" at bounding box center [398, 263] width 797 height 462
click at [342, 118] on div "Filters" at bounding box center [187, 102] width 320 height 47
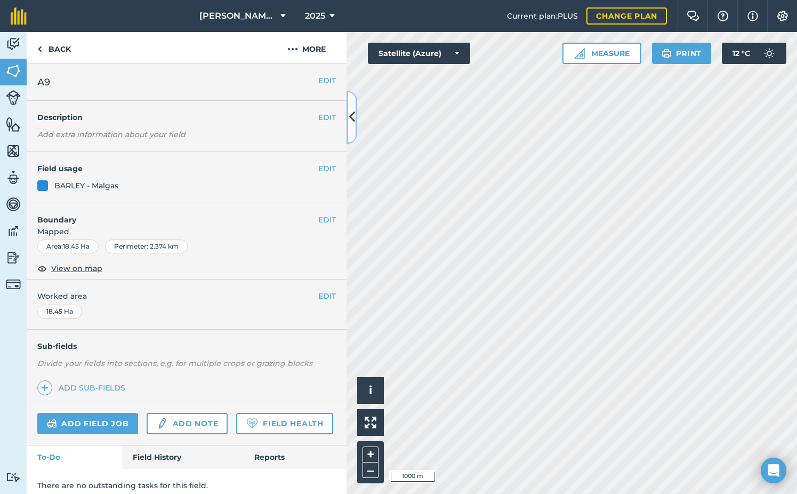
click at [351, 113] on icon at bounding box center [352, 117] width 6 height 19
